Goal: Transaction & Acquisition: Purchase product/service

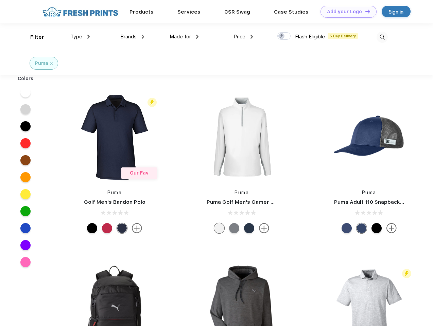
click at [346, 12] on link "Add your Logo Design Tool" at bounding box center [348, 12] width 56 height 12
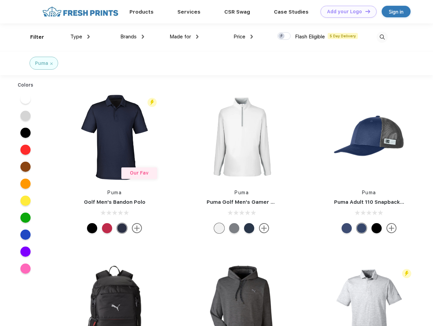
click at [0, 0] on div "Design Tool" at bounding box center [0, 0] width 0 height 0
click at [364, 11] on link "Add your Logo Design Tool" at bounding box center [348, 12] width 56 height 12
click at [33, 37] on div "Filter" at bounding box center [37, 37] width 14 height 8
click at [80, 37] on span "Type" at bounding box center [76, 37] width 12 height 6
click at [132, 37] on span "Brands" at bounding box center [128, 37] width 16 height 6
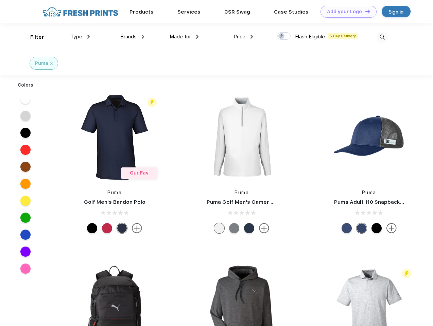
click at [184, 37] on span "Made for" at bounding box center [179, 37] width 21 height 6
click at [243, 37] on span "Price" at bounding box center [239, 37] width 12 height 6
click at [284, 36] on div at bounding box center [283, 35] width 13 height 7
click at [281, 36] on input "checkbox" at bounding box center [279, 34] width 4 height 4
click at [382, 37] on img at bounding box center [381, 37] width 11 height 11
